Goal: Information Seeking & Learning: Find contact information

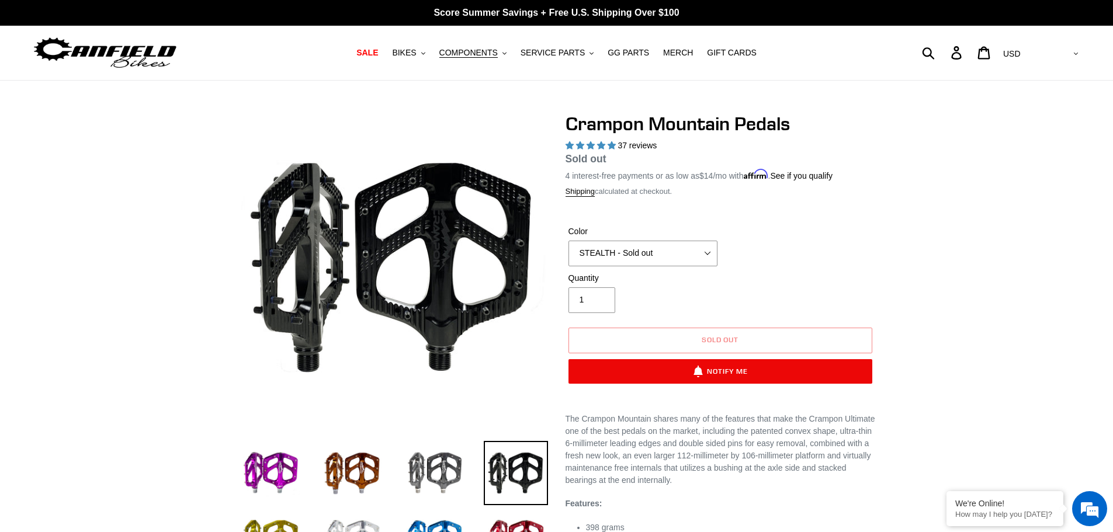
select select "highest-rating"
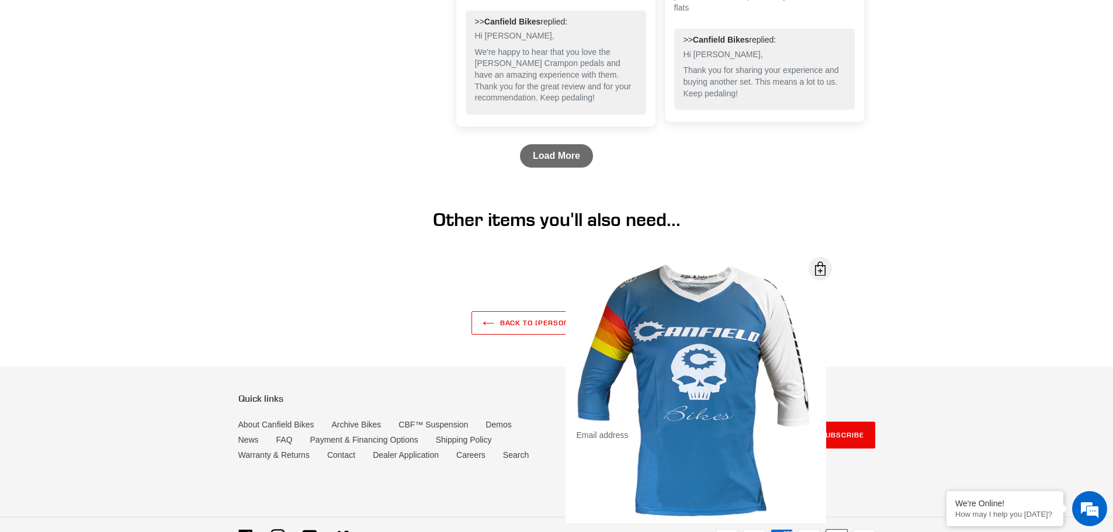
scroll to position [1835, 0]
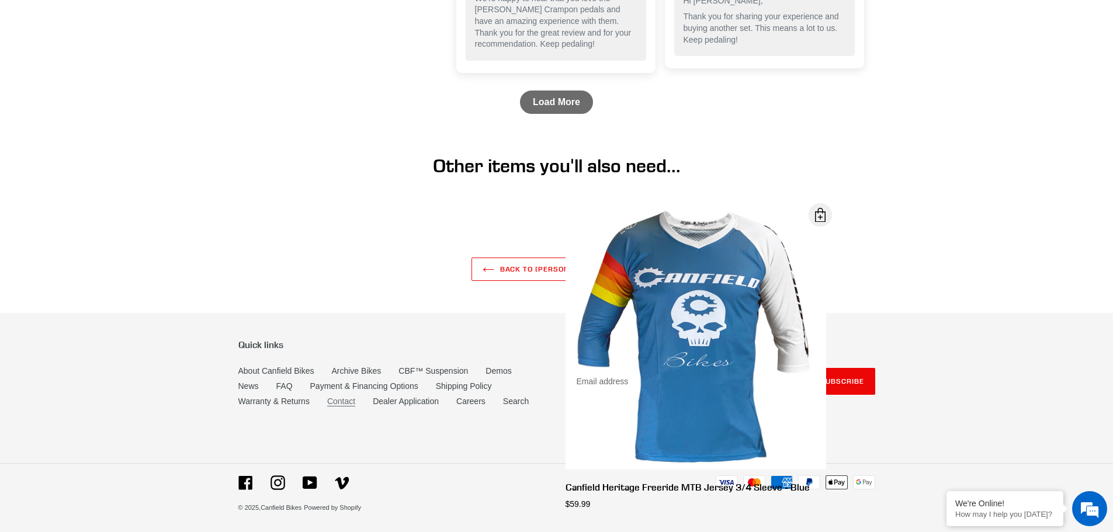
click at [341, 401] on link "Contact" at bounding box center [341, 402] width 28 height 10
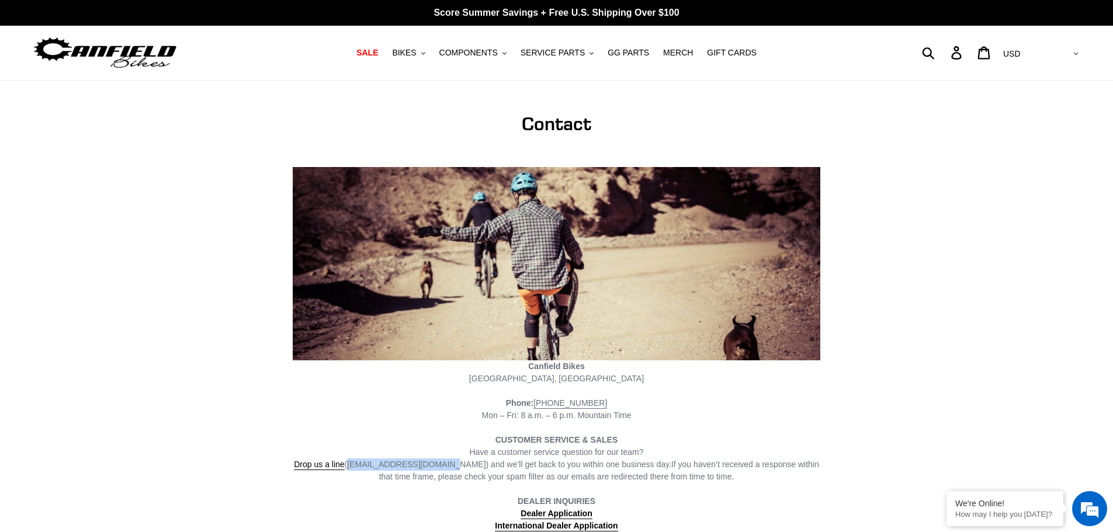
drag, startPoint x: 441, startPoint y: 465, endPoint x: 354, endPoint y: 467, distance: 87.1
click at [354, 467] on span "Drop us a line (info@canfieldbikes.com) and we’ll get back to you within one bu…" at bounding box center [482, 465] width 377 height 11
copy span "(info@canfieldbikes.com"
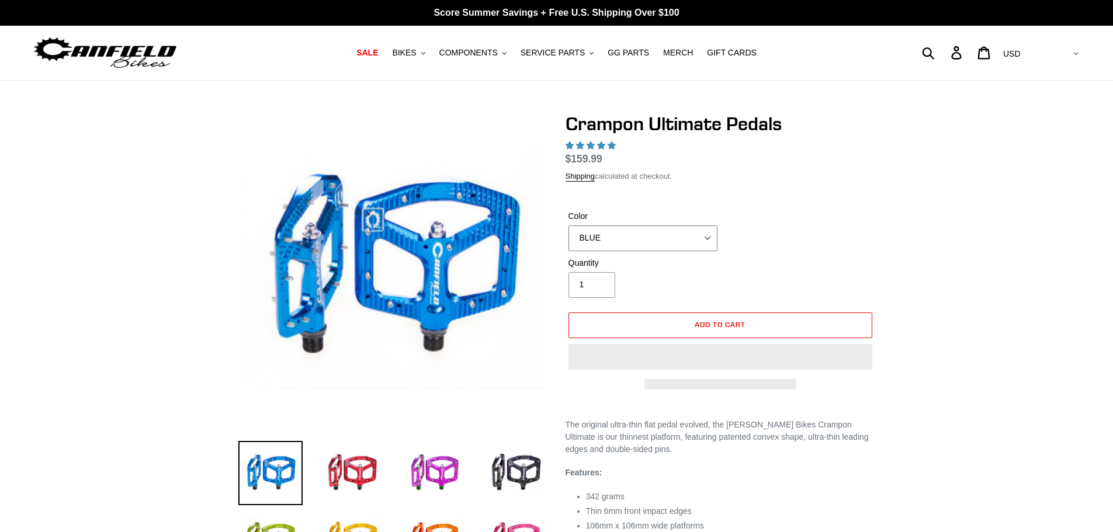
click at [619, 244] on select "BLUE RED PURPLE STEALTH BRONZE GREY [GEOGRAPHIC_DATA] BLACK POLISHED [GEOGRAPHI…" at bounding box center [643, 239] width 149 height 26
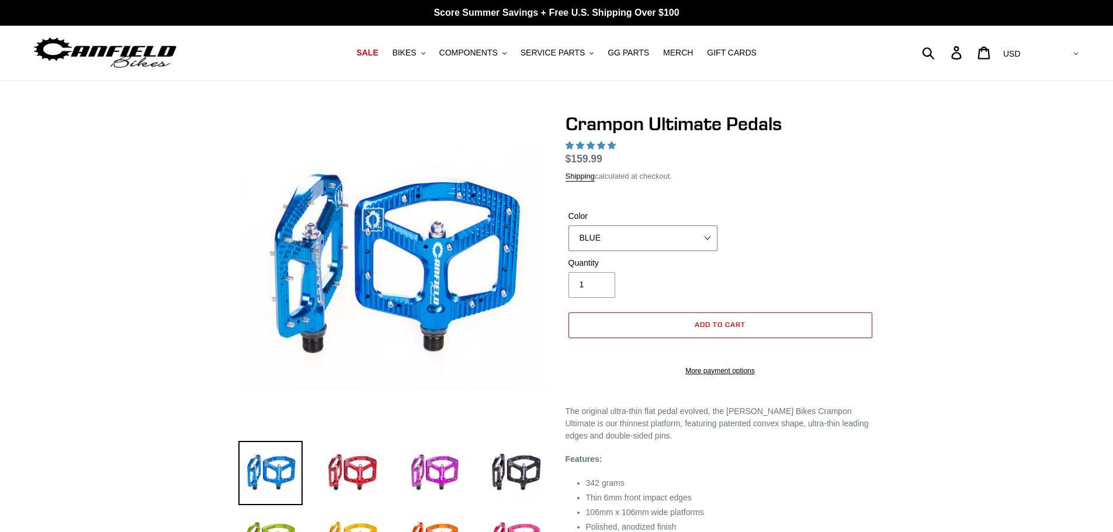
select select "highest-rating"
click at [569, 226] on select "BLUE RED PURPLE STEALTH BRONZE GREY [GEOGRAPHIC_DATA] BLACK POLISHED [GEOGRAPHI…" at bounding box center [643, 239] width 149 height 26
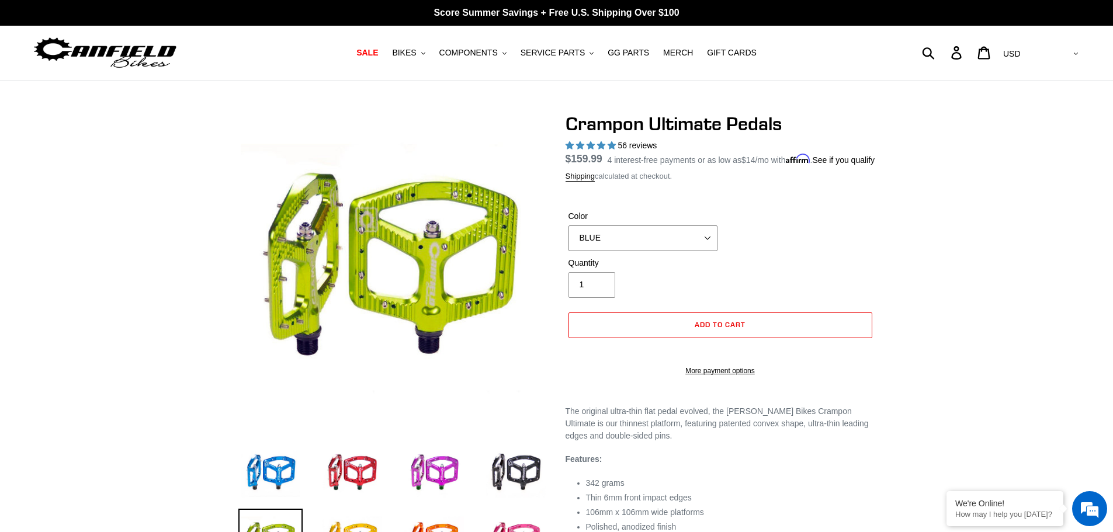
click at [607, 251] on select "BLUE RED PURPLE STEALTH BRONZE GREY [GEOGRAPHIC_DATA] BLACK POLISHED [GEOGRAPHI…" at bounding box center [643, 239] width 149 height 26
select select "STEALTH"
click at [569, 239] on select "BLUE RED PURPLE STEALTH BRONZE GREY TURQUOISE BLACK POLISHED BAJA GOLD PNW GREE…" at bounding box center [643, 239] width 149 height 26
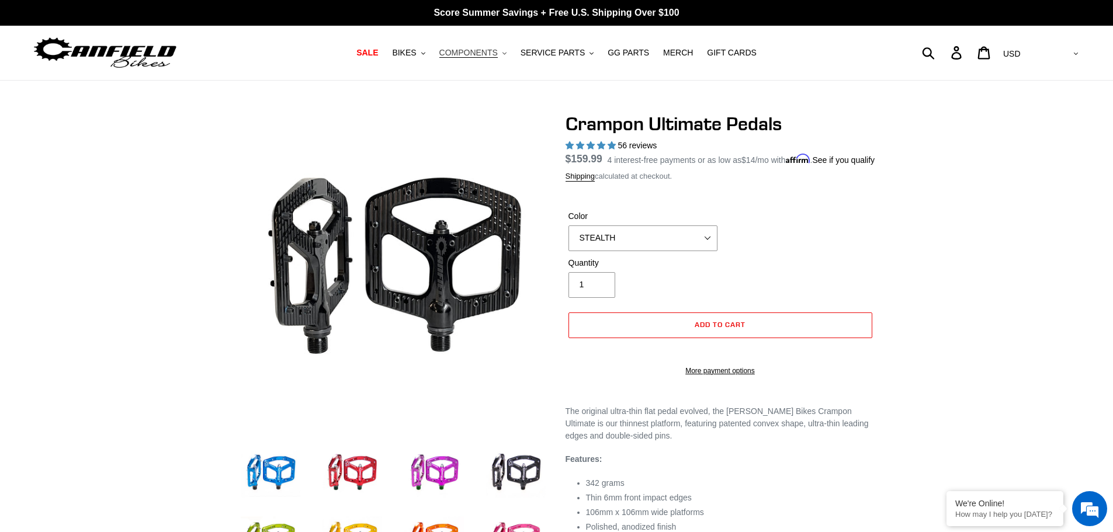
click at [481, 53] on span "COMPONENTS" at bounding box center [468, 53] width 58 height 10
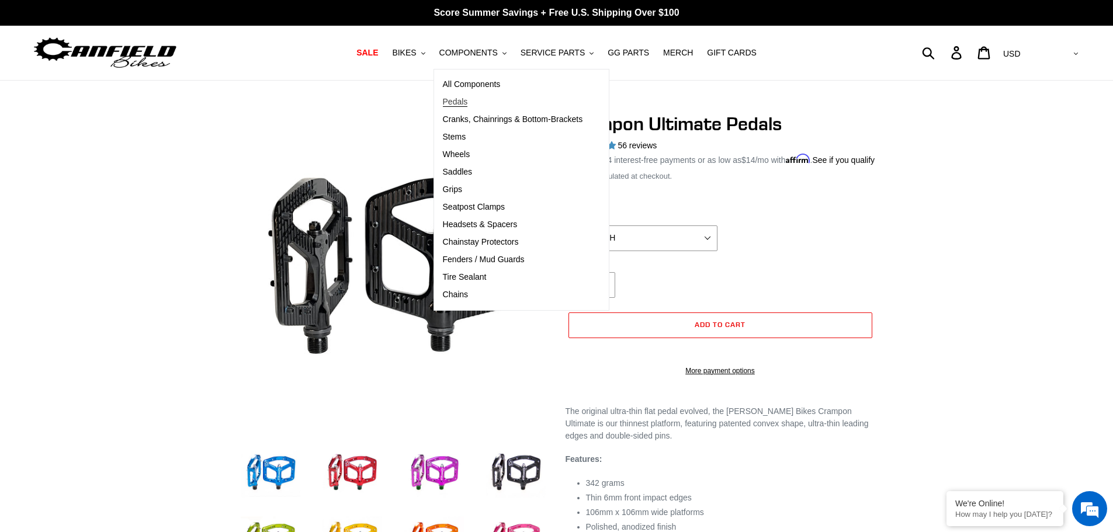
click at [462, 101] on span "Pedals" at bounding box center [455, 102] width 25 height 10
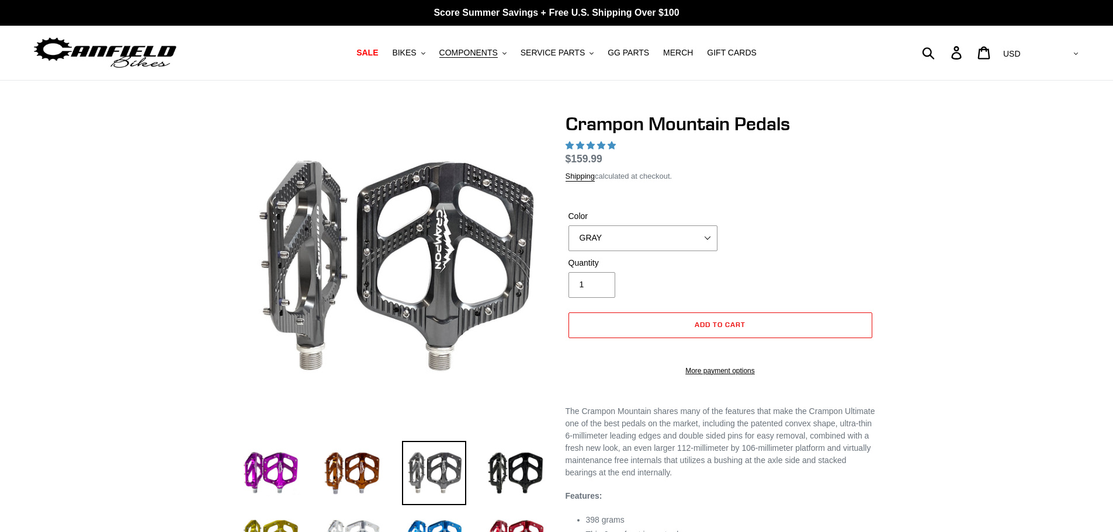
select select "highest-rating"
select select "STEALTH - Sold out"
click at [569, 226] on select "GRAY BLACK STEALTH - Sold out POLISHED RED BLUE [GEOGRAPHIC_DATA] ORANGE PNW GR…" at bounding box center [643, 239] width 149 height 26
